Goal: Share content: Share content

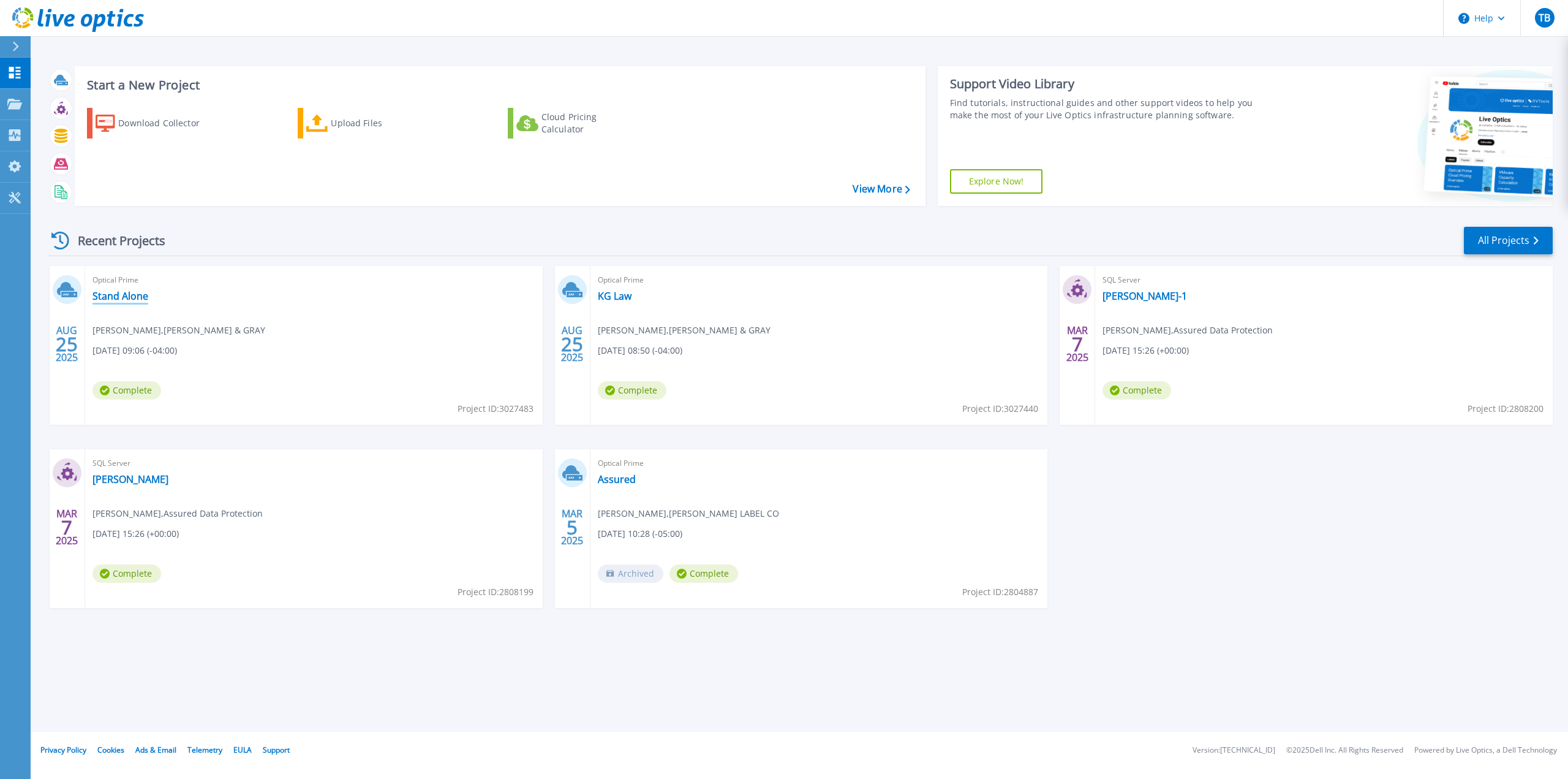
click at [122, 298] on link "Stand Alone" at bounding box center [120, 296] width 55 height 12
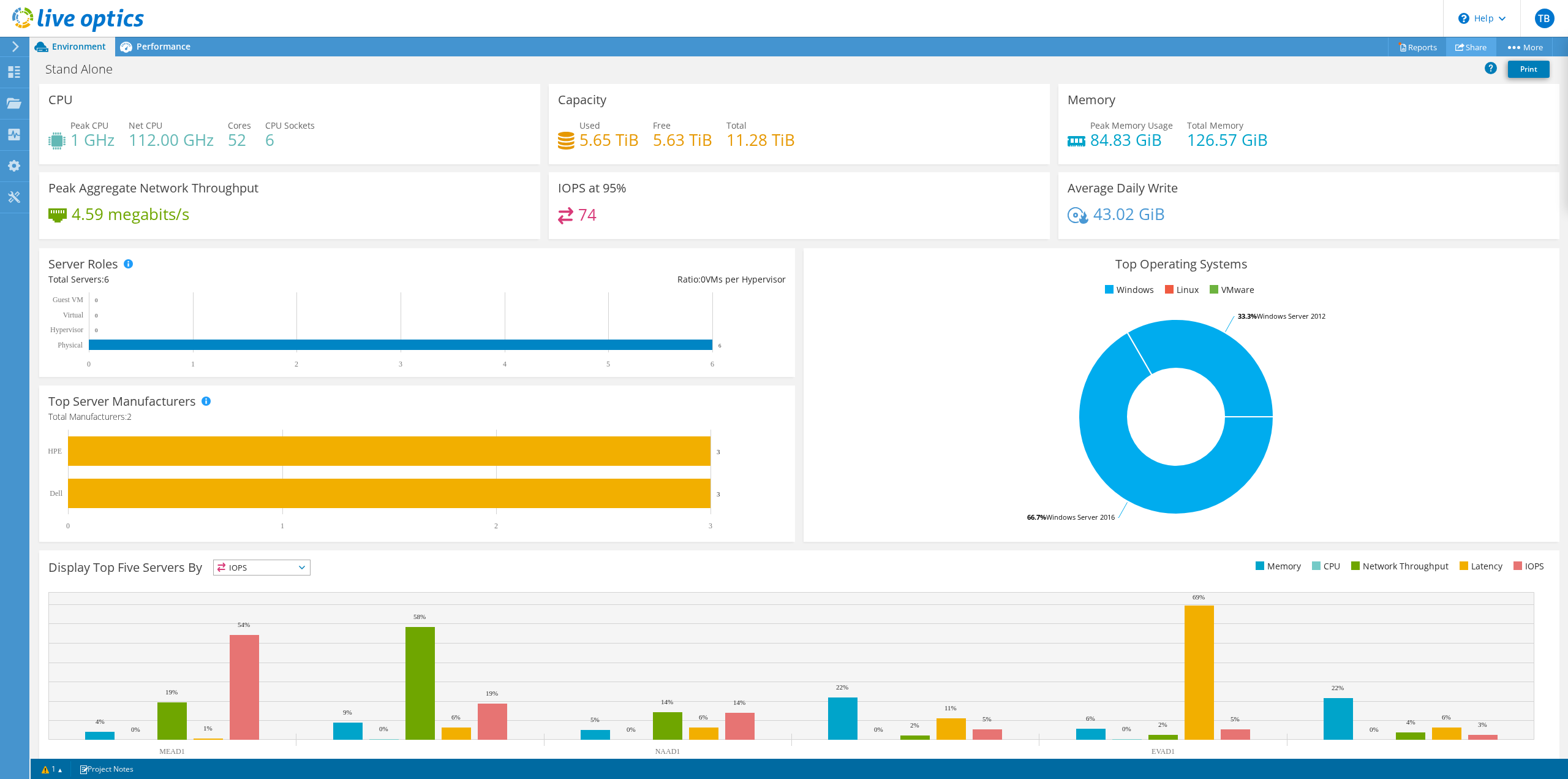
click at [1470, 46] on link "Share" at bounding box center [1471, 47] width 50 height 19
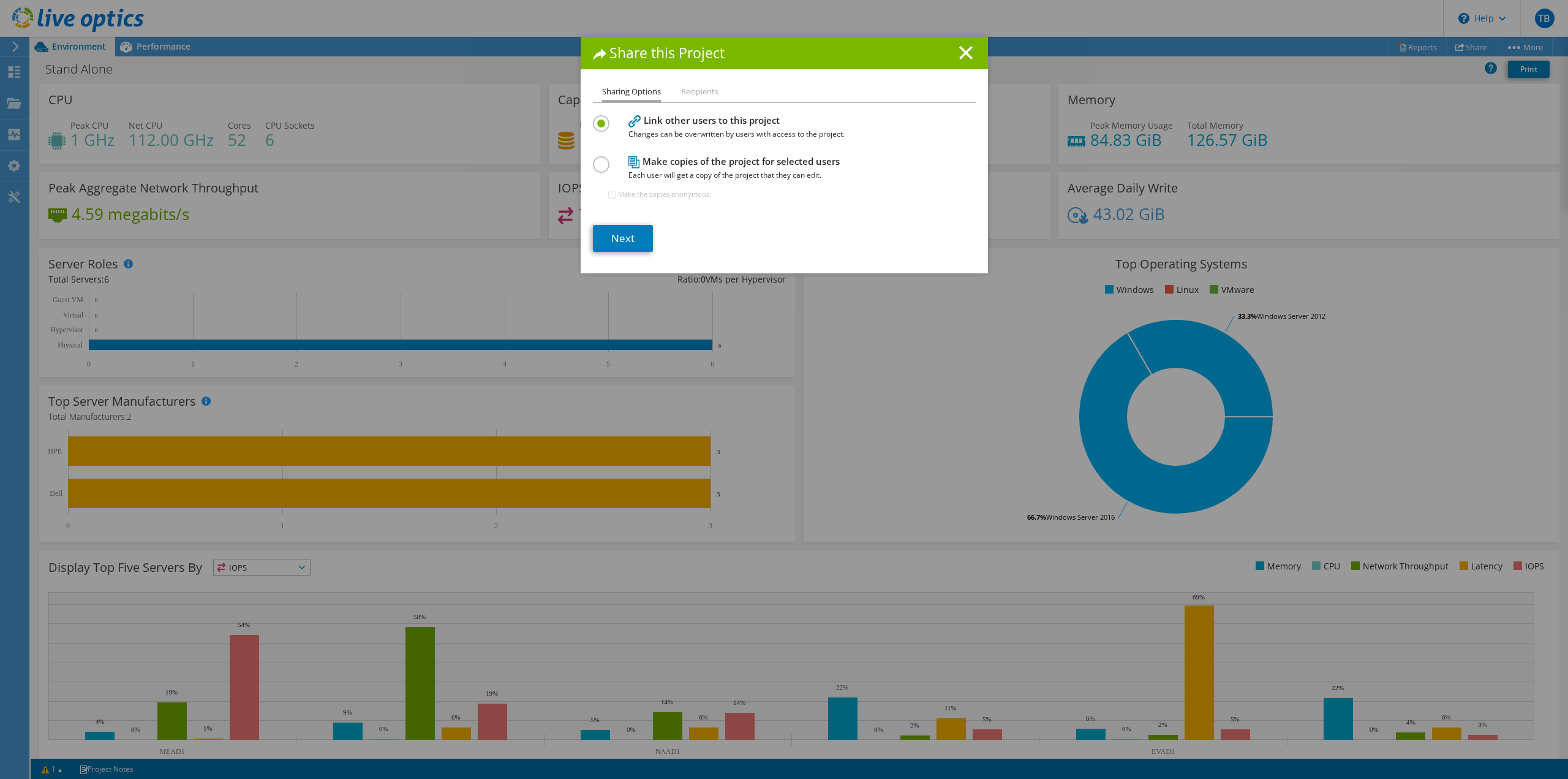
click at [597, 159] on label at bounding box center [604, 158] width 22 height 3
click at [0, 0] on input "radio" at bounding box center [0, 0] width 0 height 0
click at [701, 89] on li "Recipients" at bounding box center [699, 92] width 37 height 16
click at [595, 118] on label at bounding box center [604, 116] width 22 height 3
click at [0, 0] on input "radio" at bounding box center [0, 0] width 0 height 0
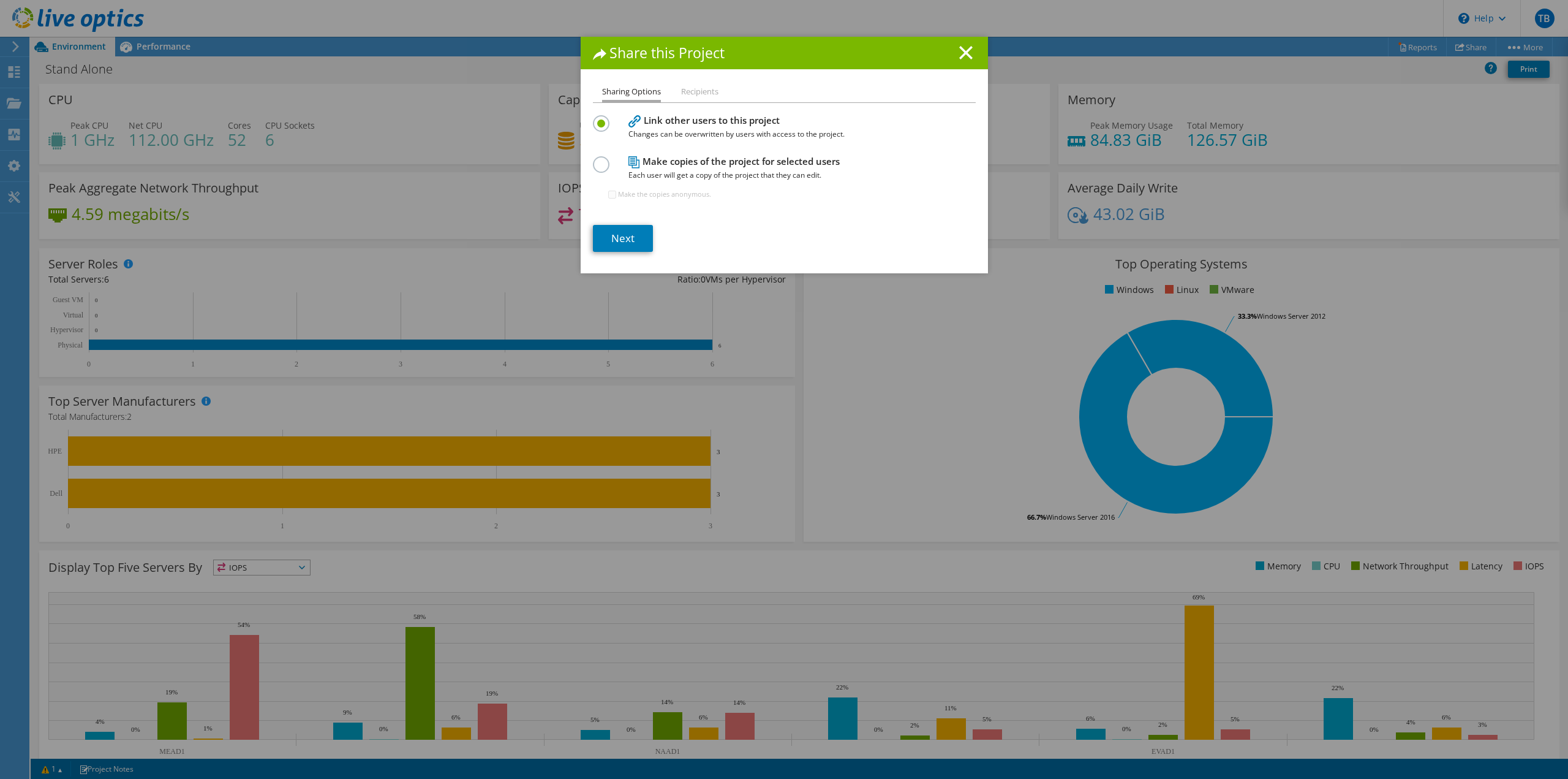
click at [596, 159] on label at bounding box center [604, 158] width 22 height 3
click at [0, 0] on input "radio" at bounding box center [0, 0] width 0 height 0
click at [960, 51] on line at bounding box center [966, 53] width 12 height 12
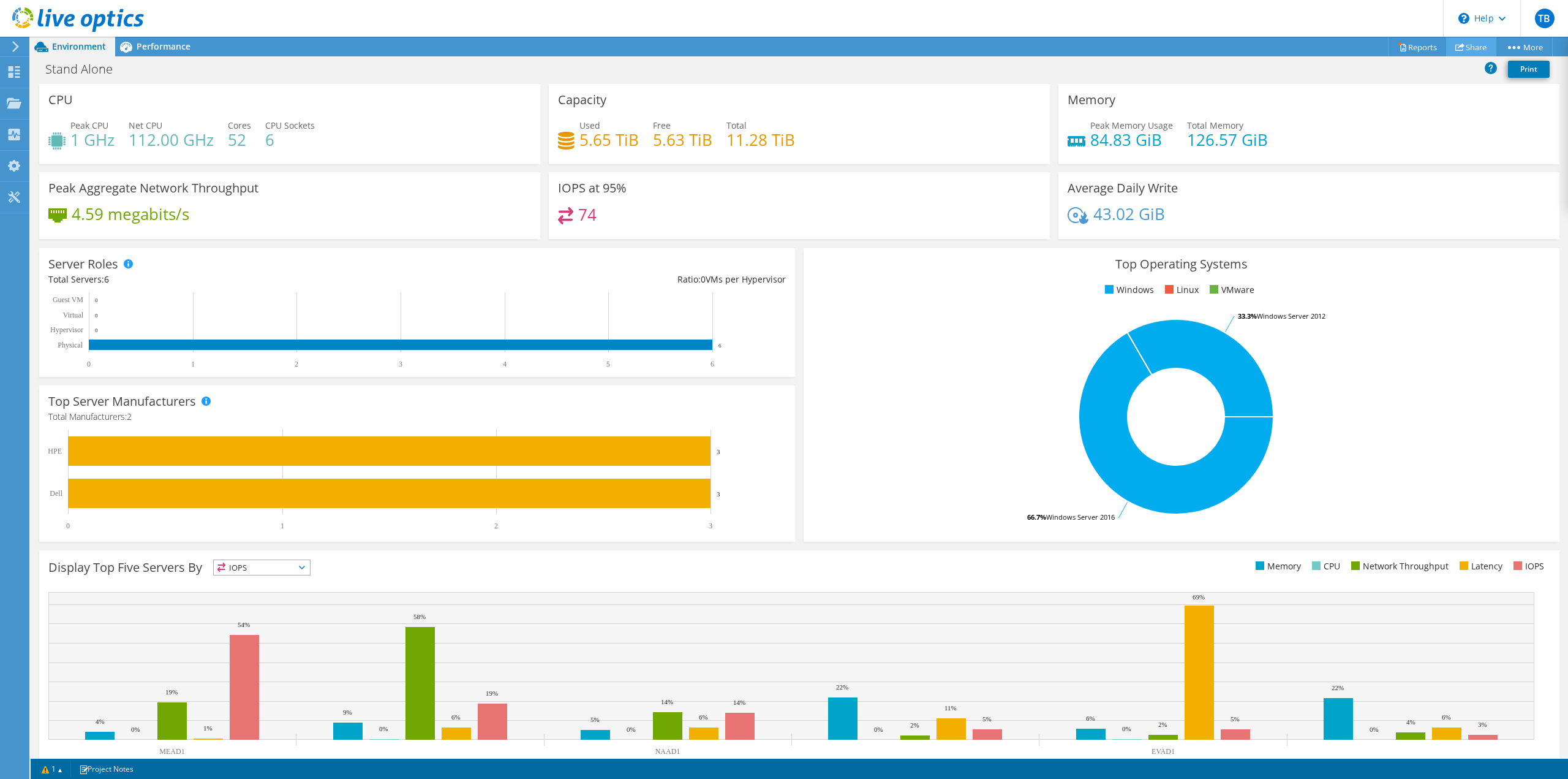
click at [1473, 47] on link "Share" at bounding box center [1471, 47] width 50 height 19
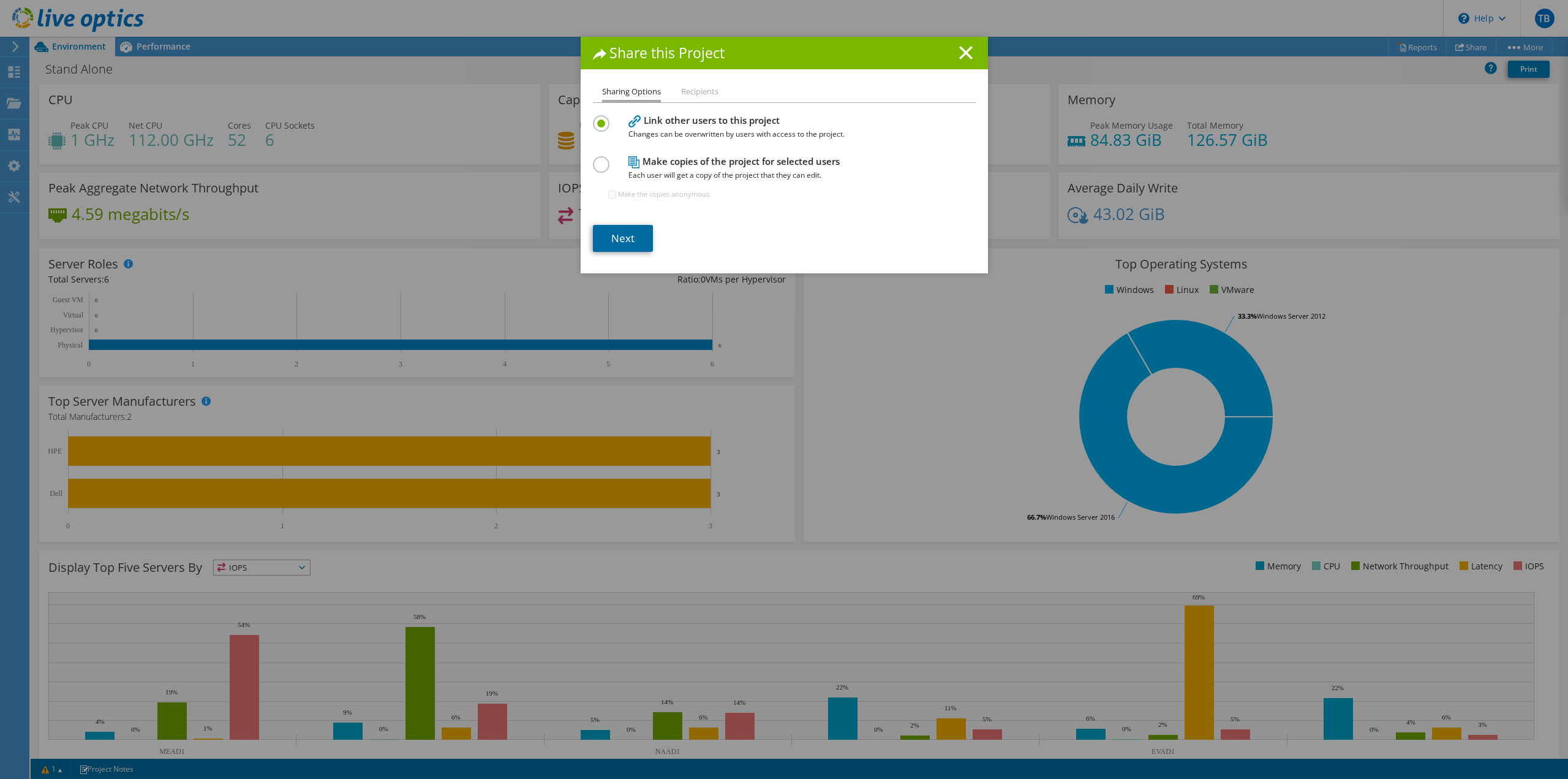
click at [617, 242] on link "Next" at bounding box center [623, 238] width 60 height 27
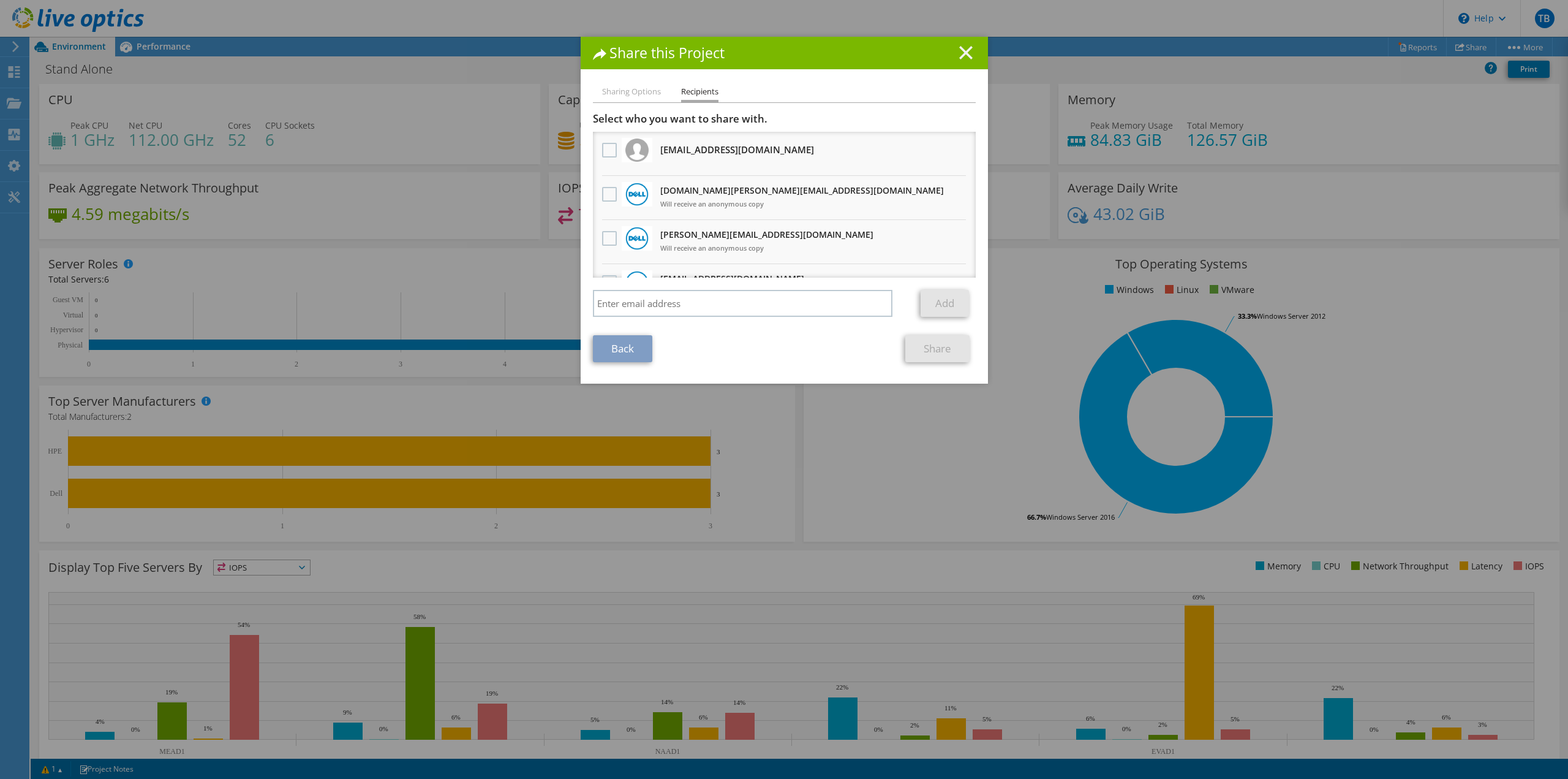
click at [964, 55] on line at bounding box center [966, 53] width 12 height 12
